Goal: Task Accomplishment & Management: Manage account settings

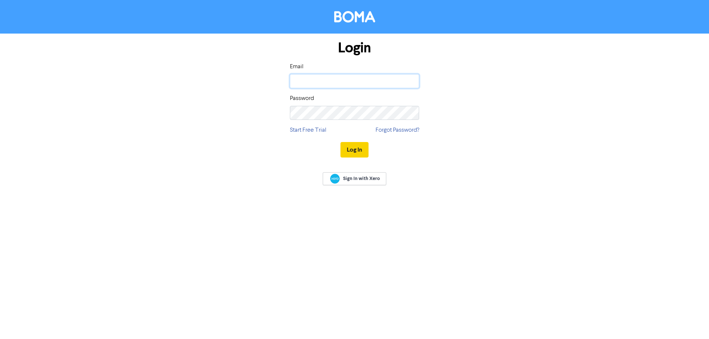
type input "[EMAIL_ADDRESS][DOMAIN_NAME]"
click at [350, 150] on button "Log In" at bounding box center [355, 150] width 28 height 16
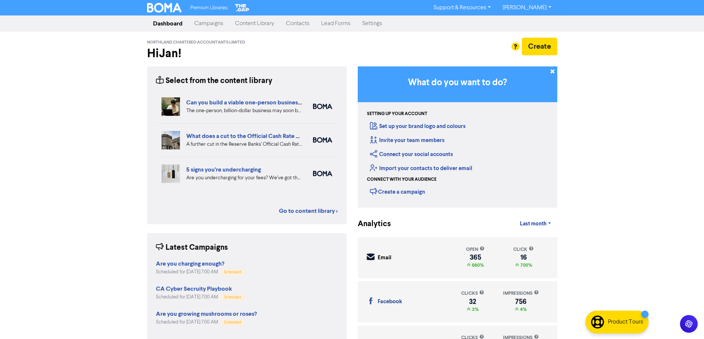
click at [297, 25] on link "Contacts" at bounding box center [297, 23] width 35 height 15
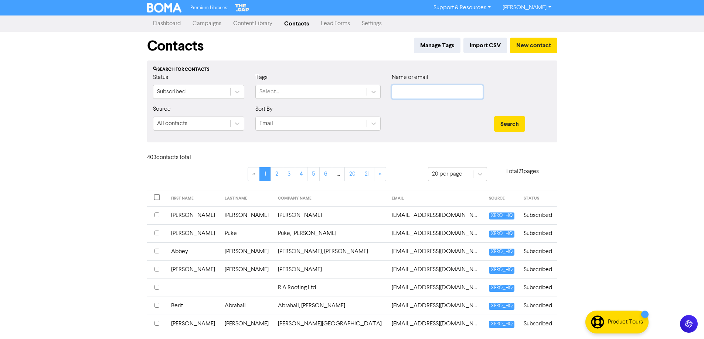
click at [406, 90] on input "text" at bounding box center [437, 92] width 91 height 14
type input "crich"
click at [494, 116] on button "Search" at bounding box center [509, 124] width 31 height 16
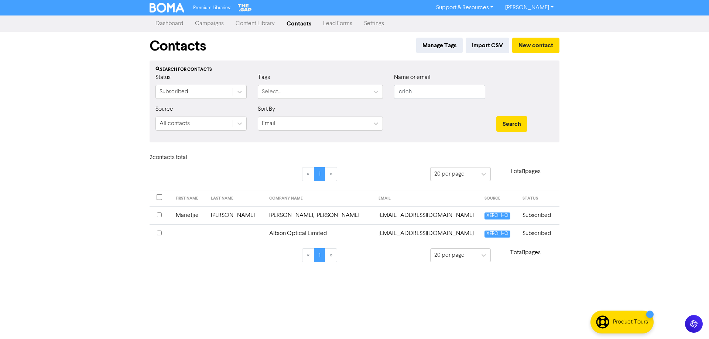
click at [198, 216] on td "Marietjie" at bounding box center [188, 215] width 35 height 18
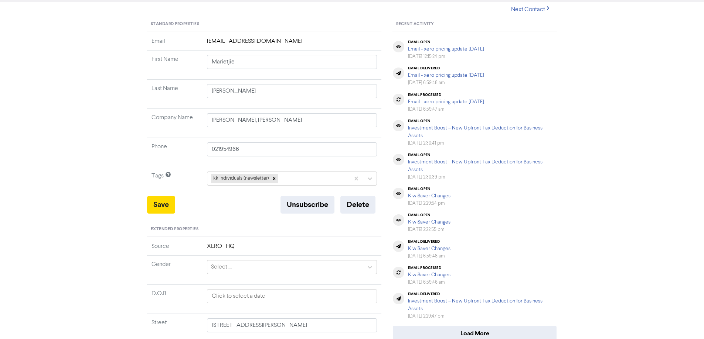
scroll to position [74, 0]
